Goal: Task Accomplishment & Management: Use online tool/utility

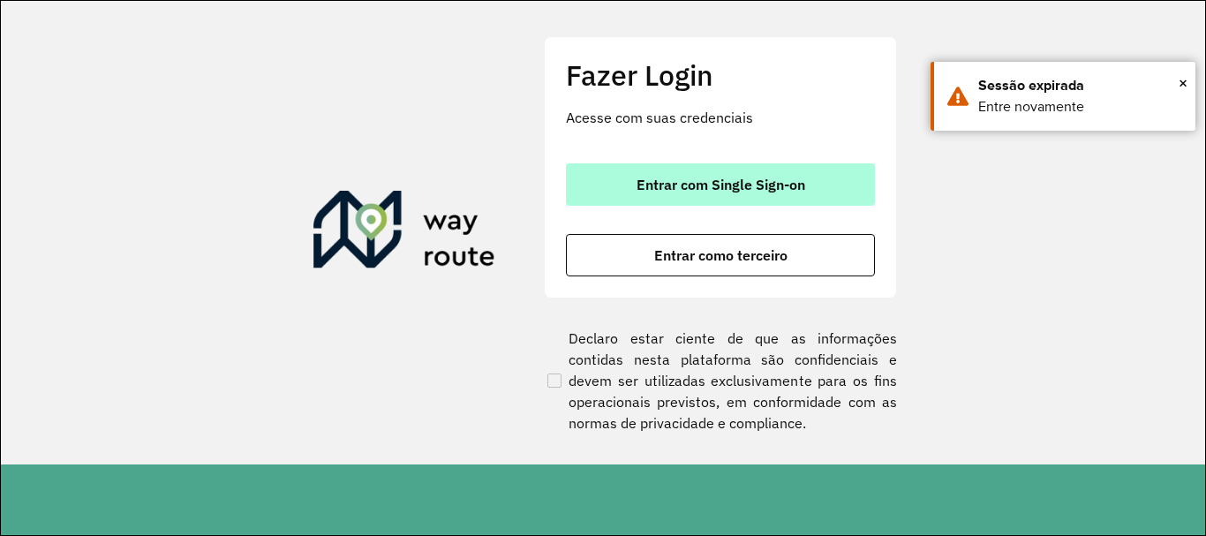
click at [717, 190] on span "Entrar com Single Sign-on" at bounding box center [720, 184] width 169 height 14
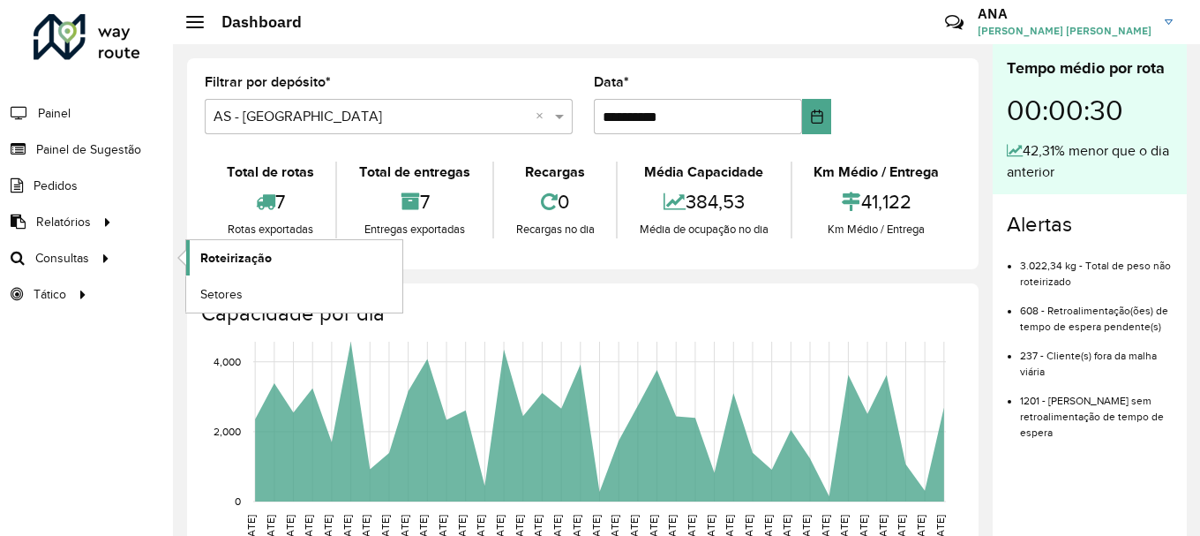
click at [228, 257] on span "Roteirização" at bounding box center [235, 258] width 71 height 19
click at [237, 263] on span "Roteirização" at bounding box center [235, 258] width 71 height 19
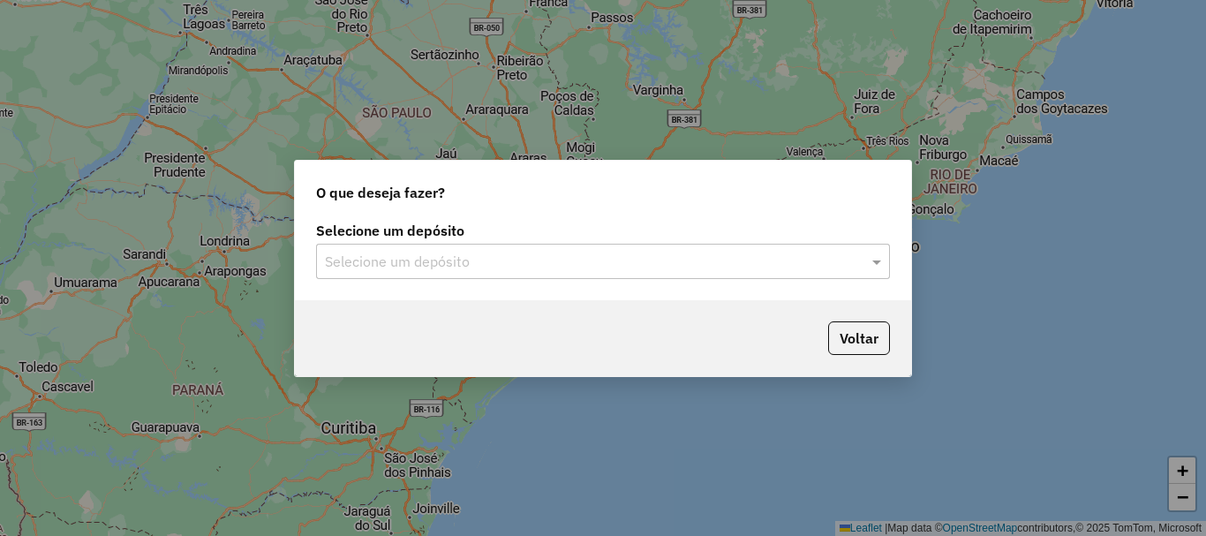
click at [176, 263] on div "O que deseja fazer? Selecione um depósito Selecione um depósito Voltar" at bounding box center [603, 268] width 1206 height 536
click at [389, 252] on input "text" at bounding box center [585, 262] width 521 height 21
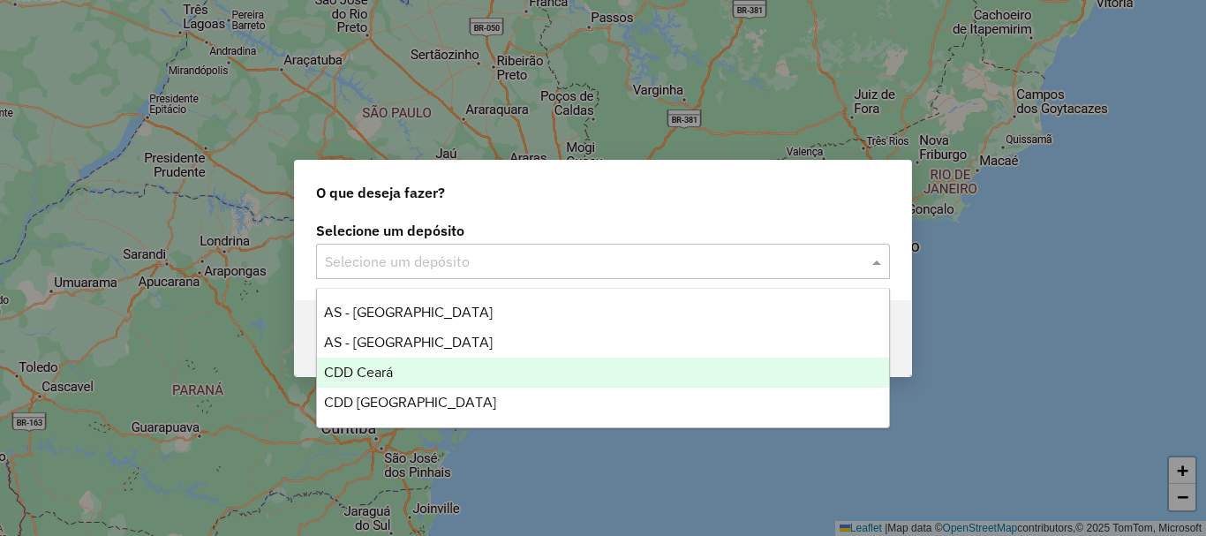
click at [390, 368] on span "CDD Ceará" at bounding box center [358, 372] width 69 height 15
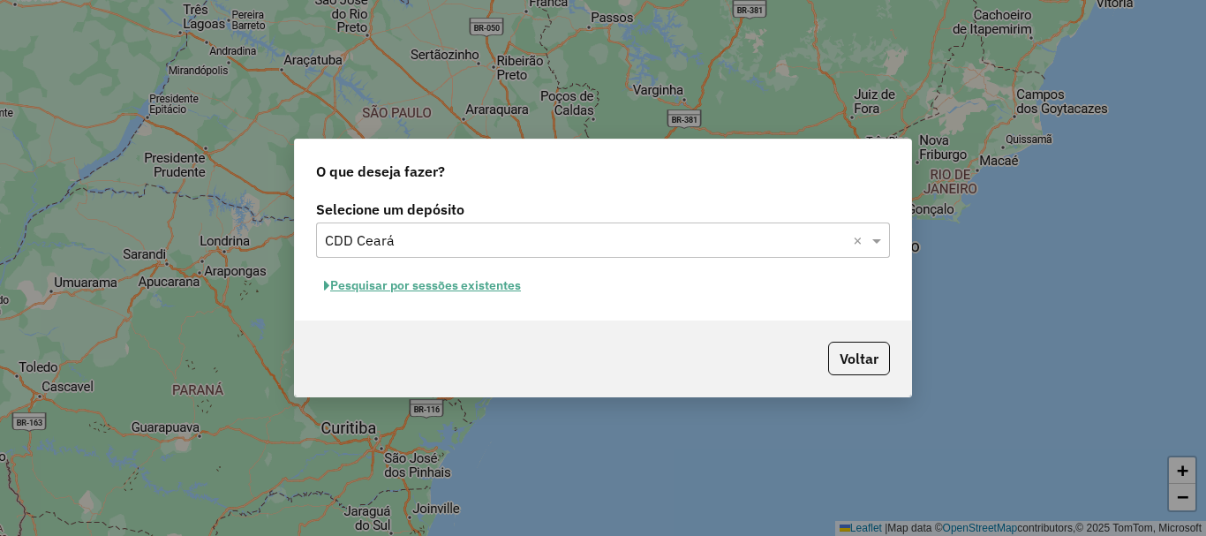
click at [472, 286] on button "Pesquisar por sessões existentes" at bounding box center [422, 285] width 213 height 27
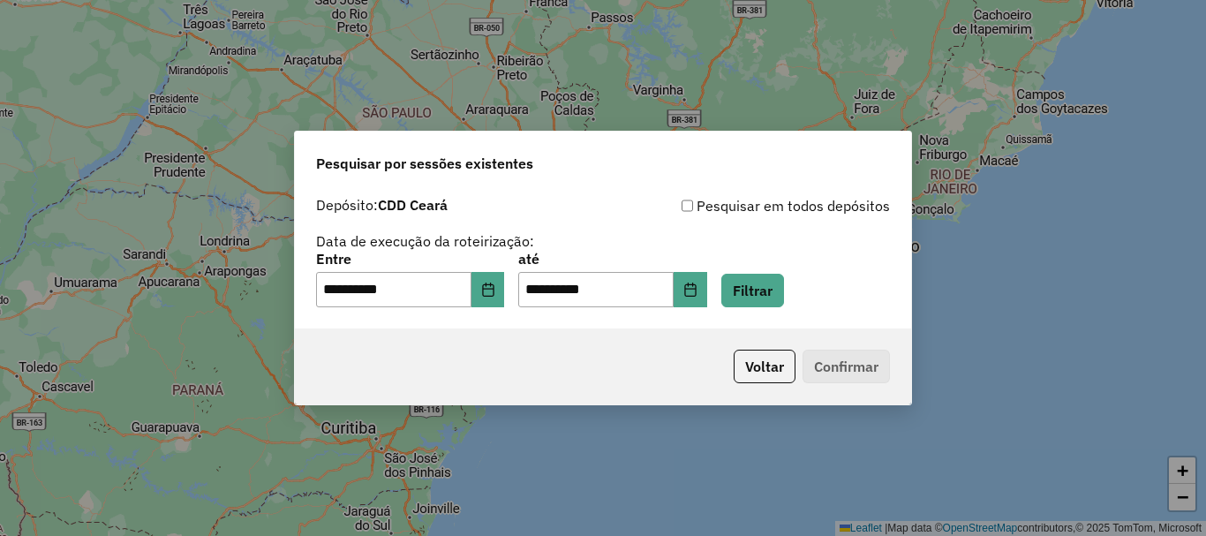
click at [862, 369] on p-footer "Voltar Confirmar" at bounding box center [807, 367] width 163 height 34
click at [780, 279] on button "Filtrar" at bounding box center [752, 291] width 63 height 34
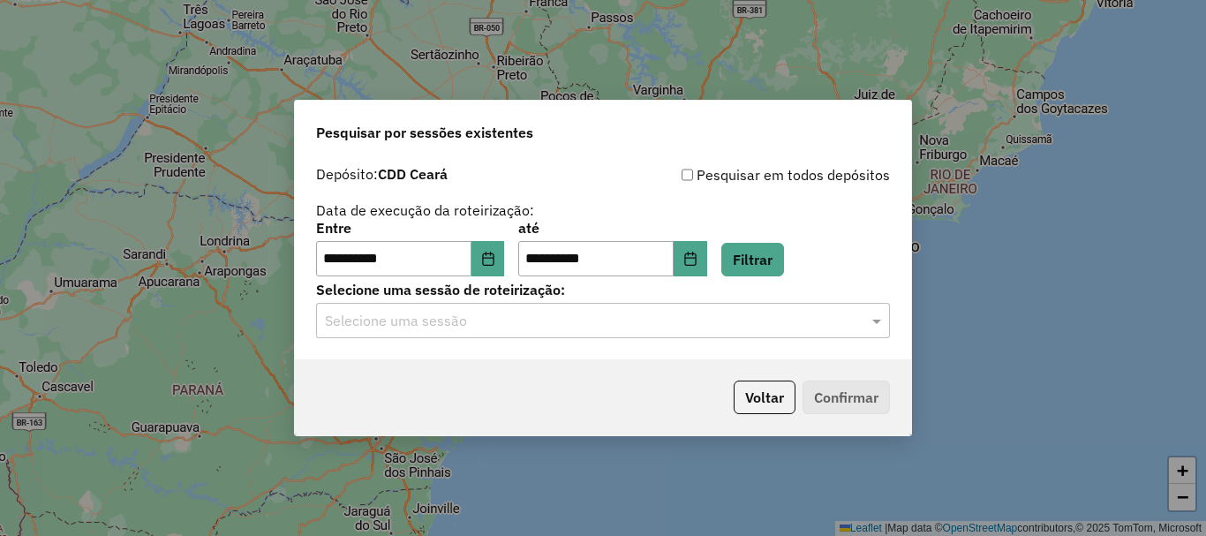
click at [959, 418] on div "**********" at bounding box center [603, 268] width 1206 height 536
click at [745, 403] on button "Voltar" at bounding box center [765, 397] width 62 height 34
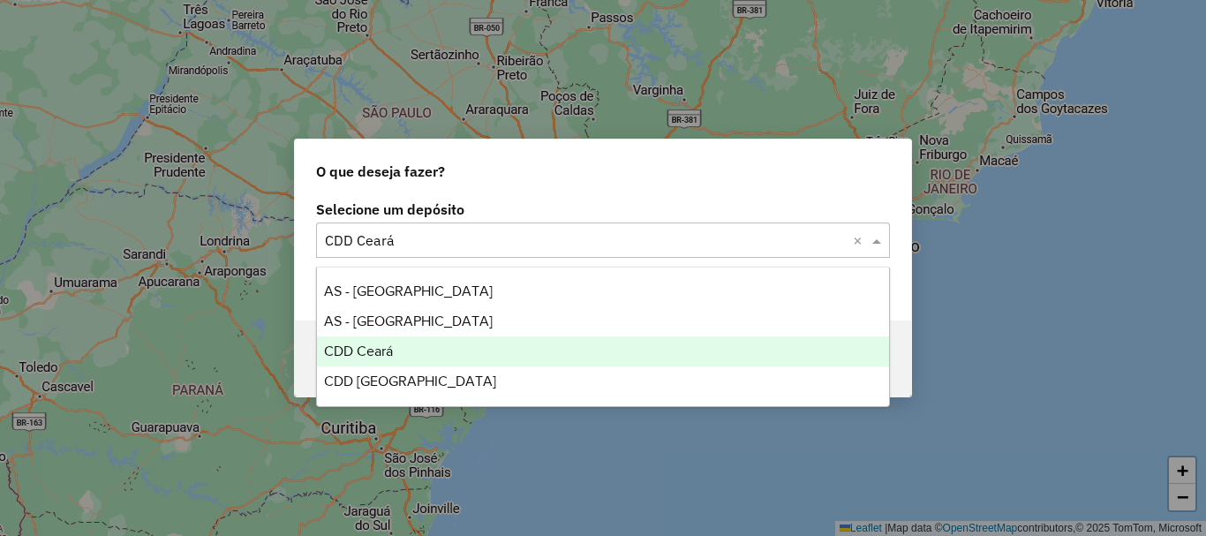
click at [367, 245] on input "text" at bounding box center [585, 240] width 521 height 21
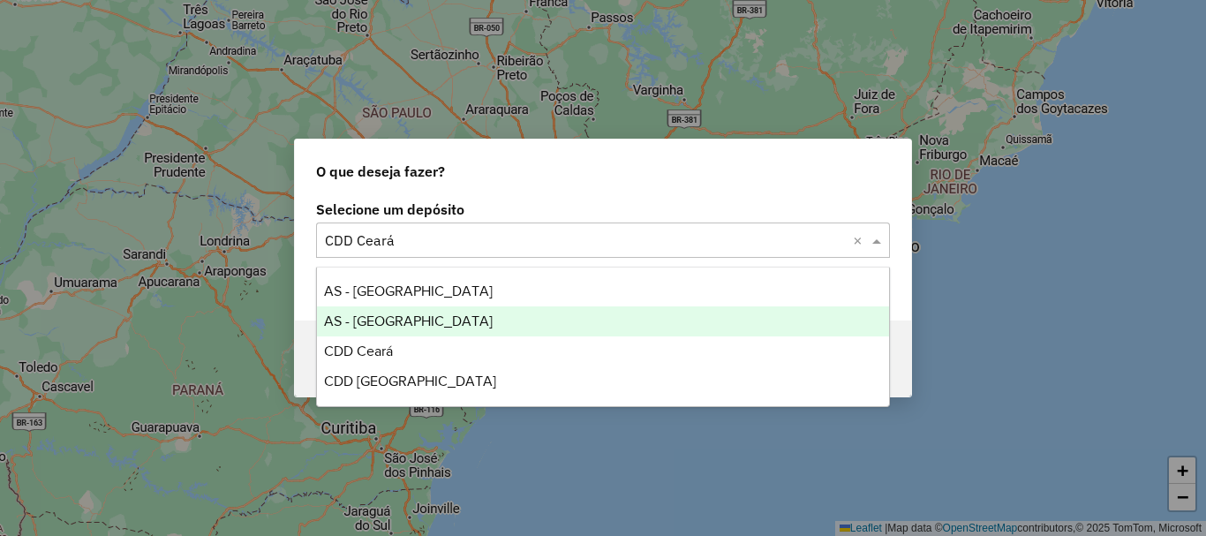
click at [351, 322] on span "AS - [GEOGRAPHIC_DATA]" at bounding box center [408, 320] width 169 height 15
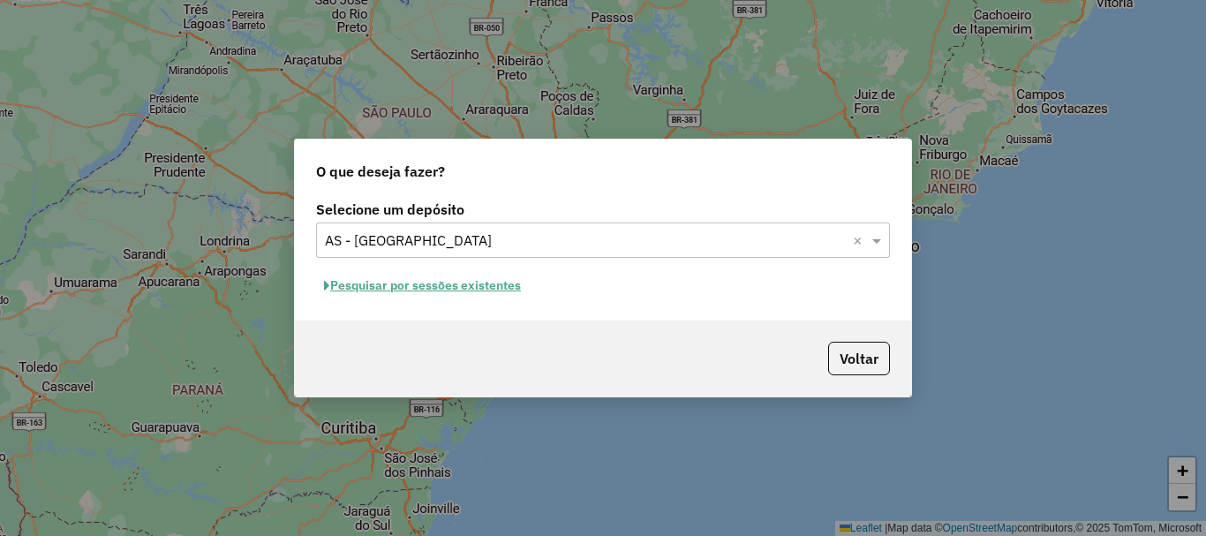
click at [359, 237] on input "text" at bounding box center [585, 240] width 521 height 21
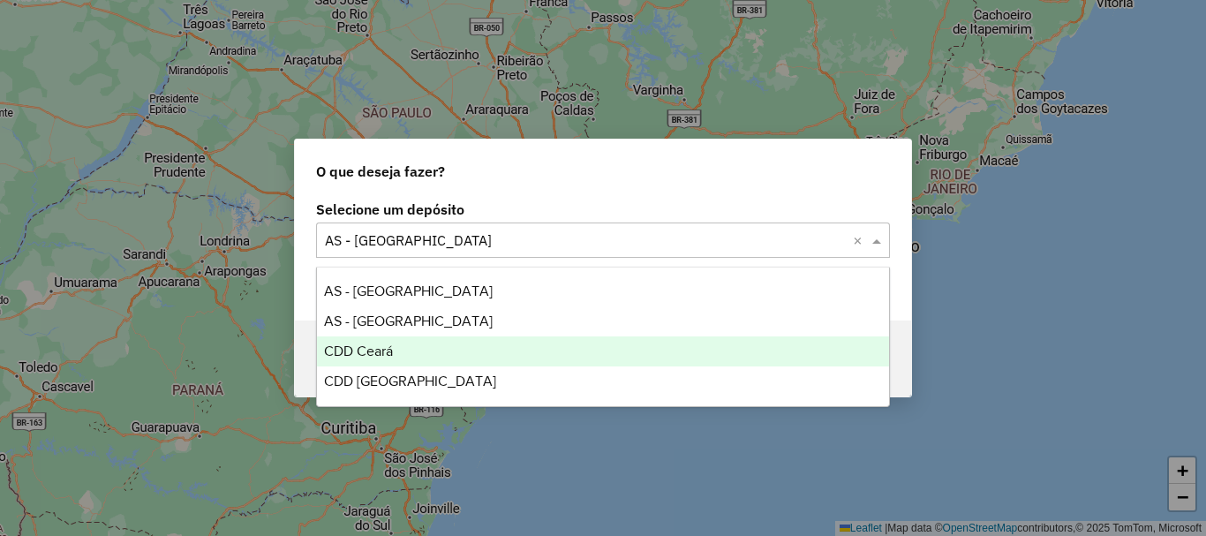
click at [398, 350] on div "CDD Ceará" at bounding box center [603, 351] width 572 height 30
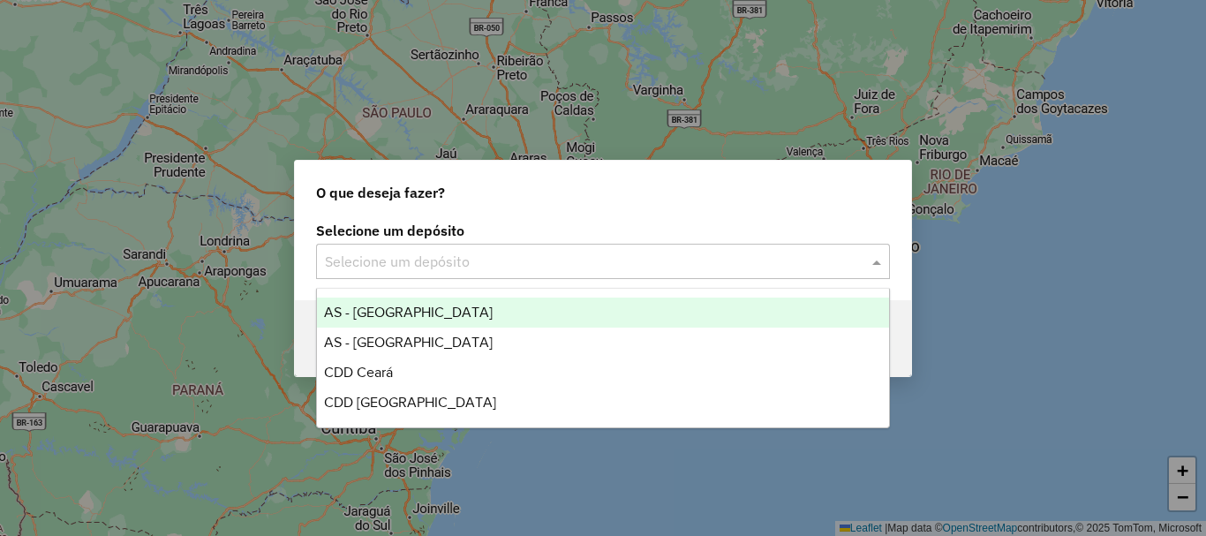
click at [337, 267] on input "text" at bounding box center [585, 262] width 521 height 21
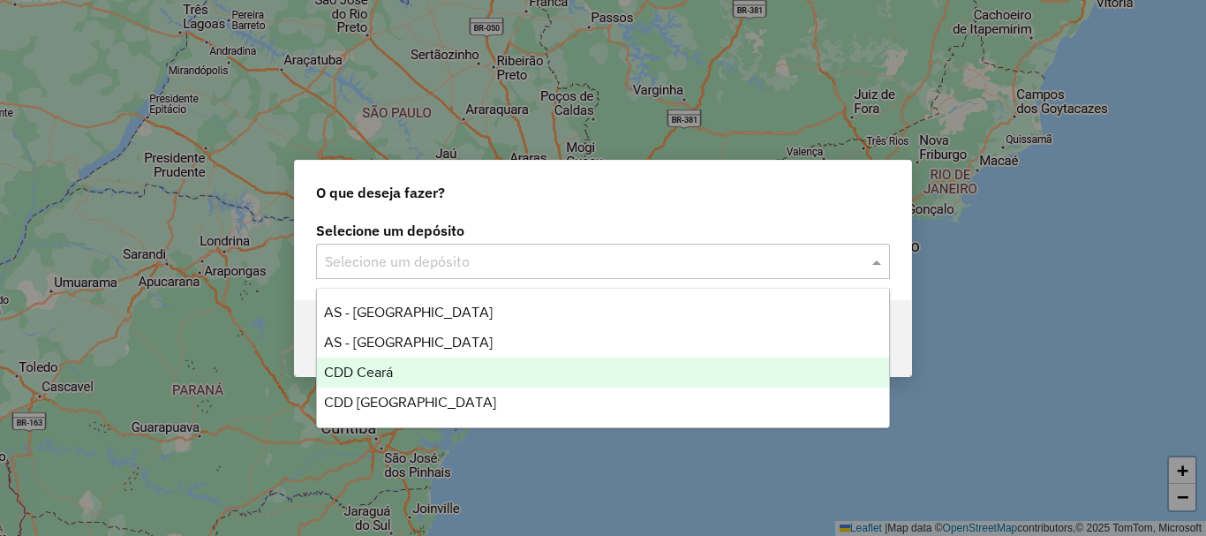
click at [375, 368] on span "CDD Ceará" at bounding box center [358, 372] width 69 height 15
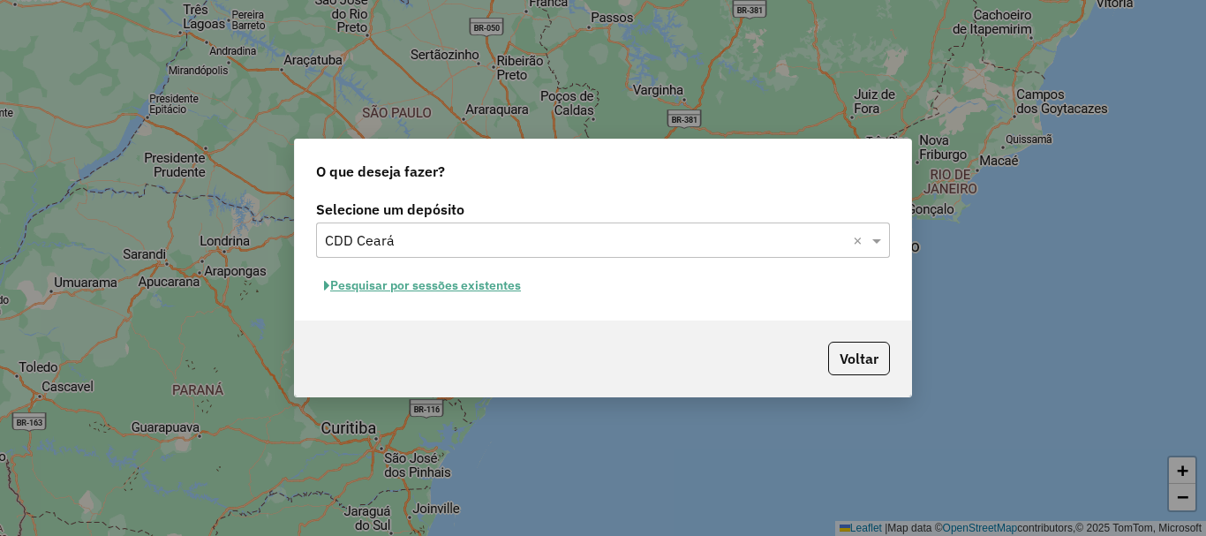
click at [454, 287] on button "Pesquisar por sessões existentes" at bounding box center [422, 285] width 213 height 27
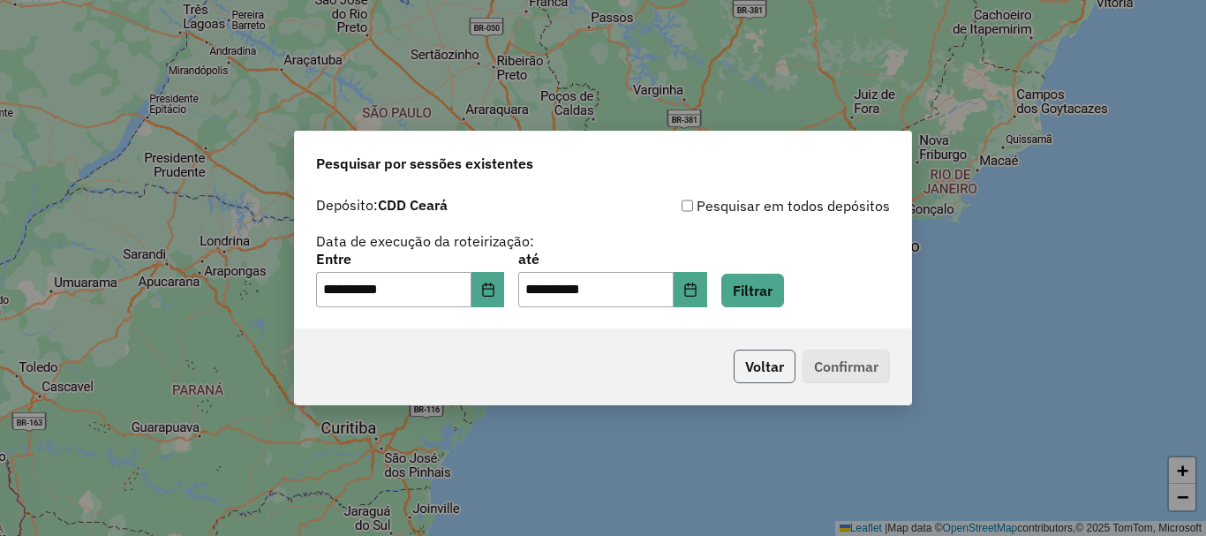
click at [771, 358] on button "Voltar" at bounding box center [765, 367] width 62 height 34
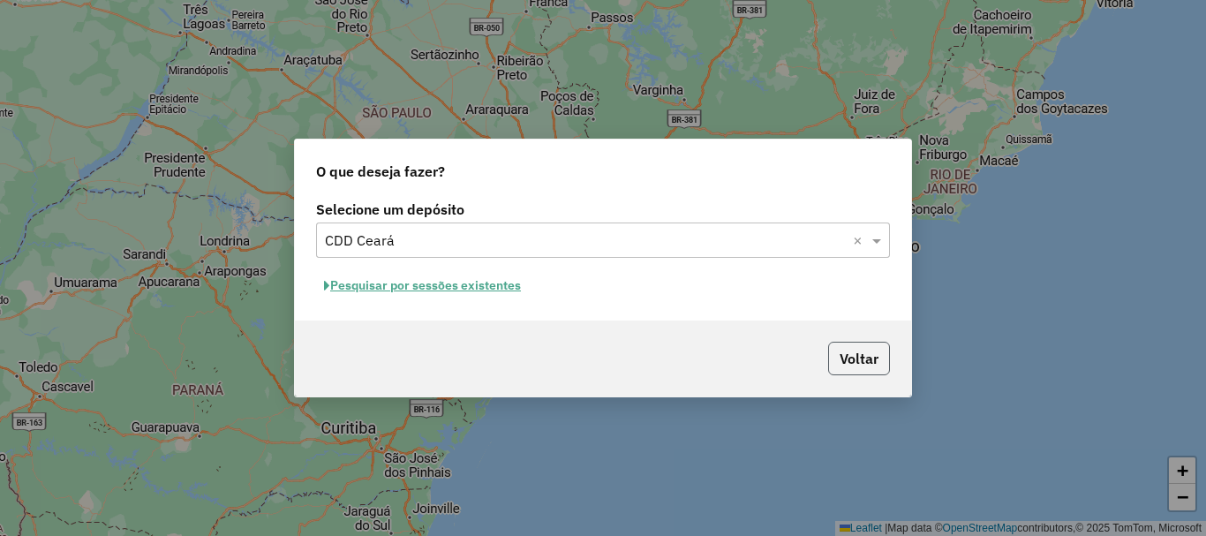
click at [866, 363] on button "Voltar" at bounding box center [859, 359] width 62 height 34
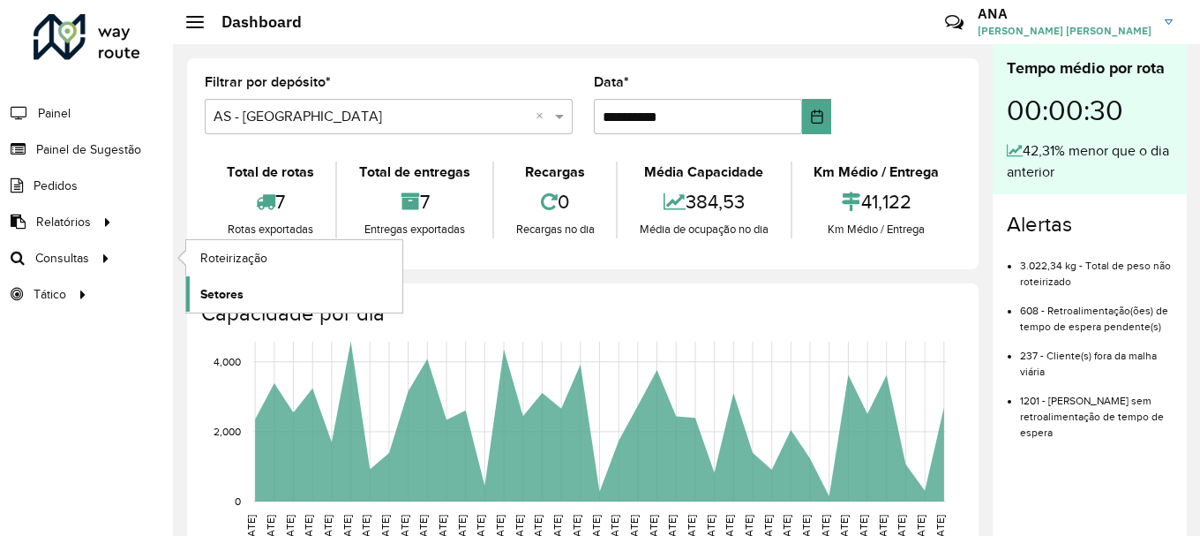
click at [212, 290] on span "Setores" at bounding box center [221, 294] width 43 height 19
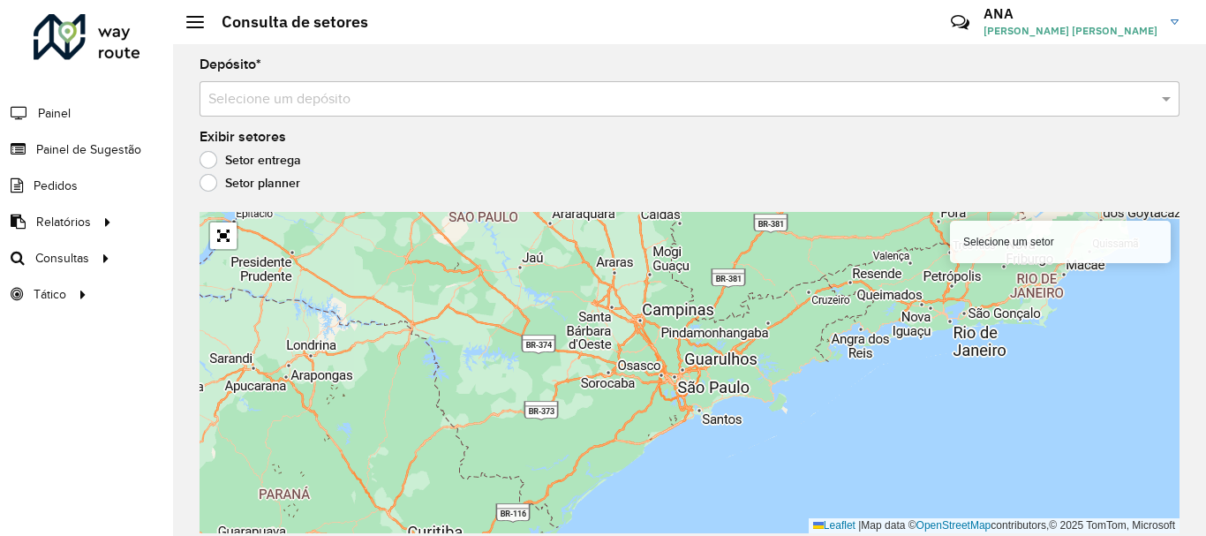
click at [332, 103] on input "text" at bounding box center [671, 99] width 927 height 21
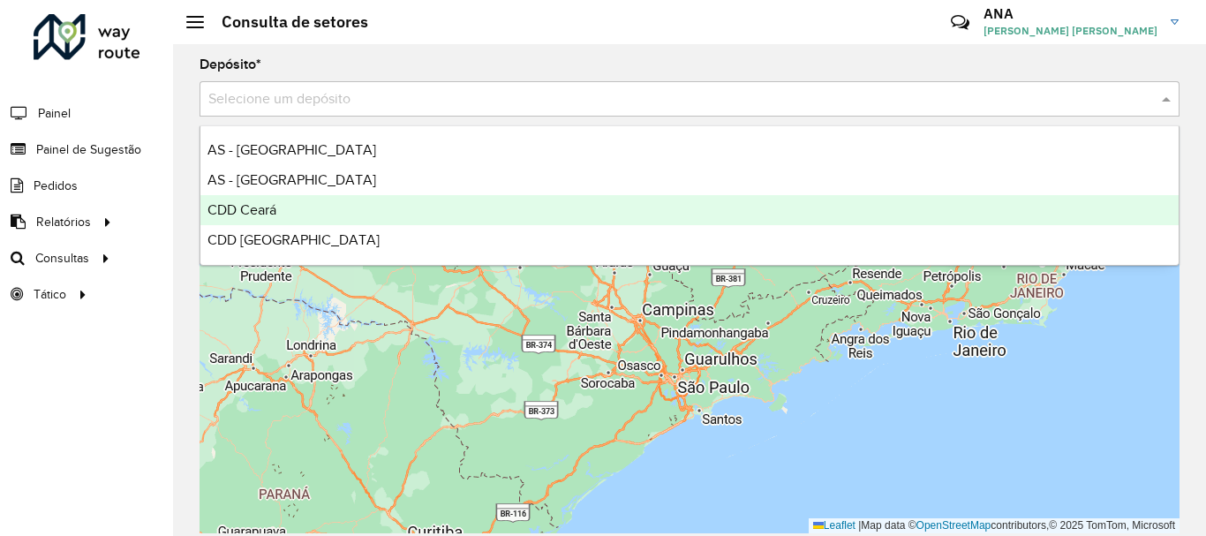
click at [245, 216] on span "CDD Ceará" at bounding box center [241, 209] width 69 height 15
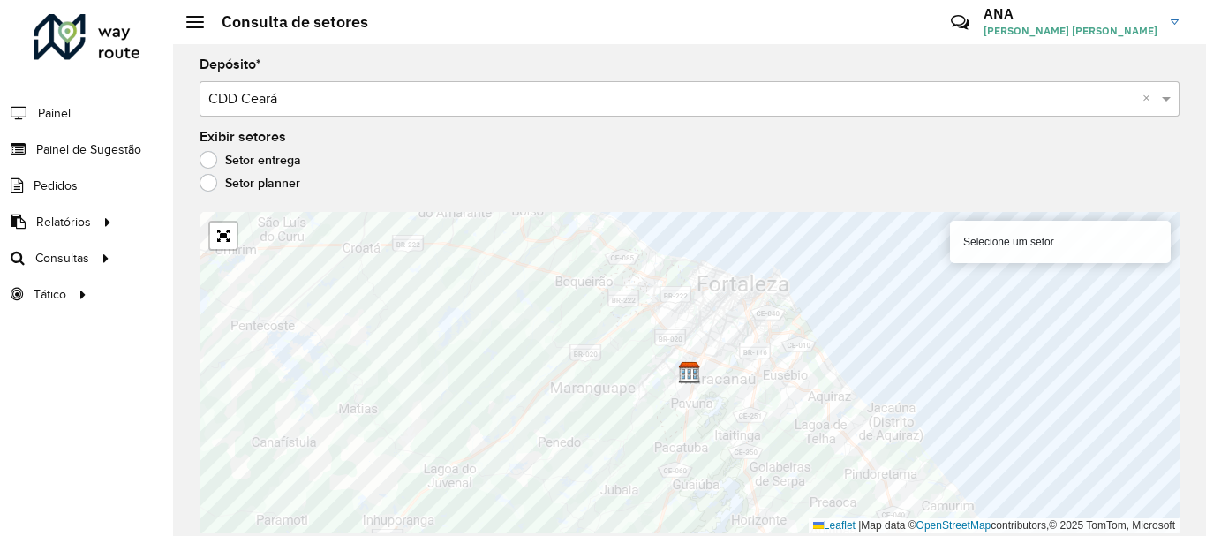
click at [1010, 235] on div "Selecione um setor" at bounding box center [1060, 242] width 221 height 42
click at [1010, 245] on div "Selecione um setor" at bounding box center [1060, 242] width 221 height 42
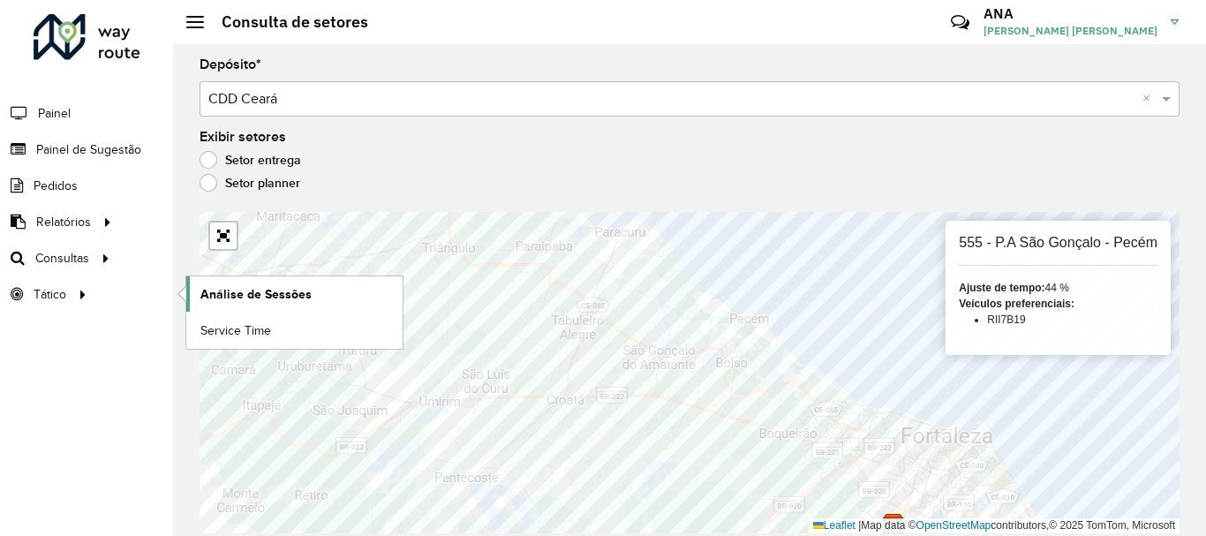
click at [231, 288] on span "Análise de Sessões" at bounding box center [255, 294] width 111 height 19
